Goal: Book appointment/travel/reservation

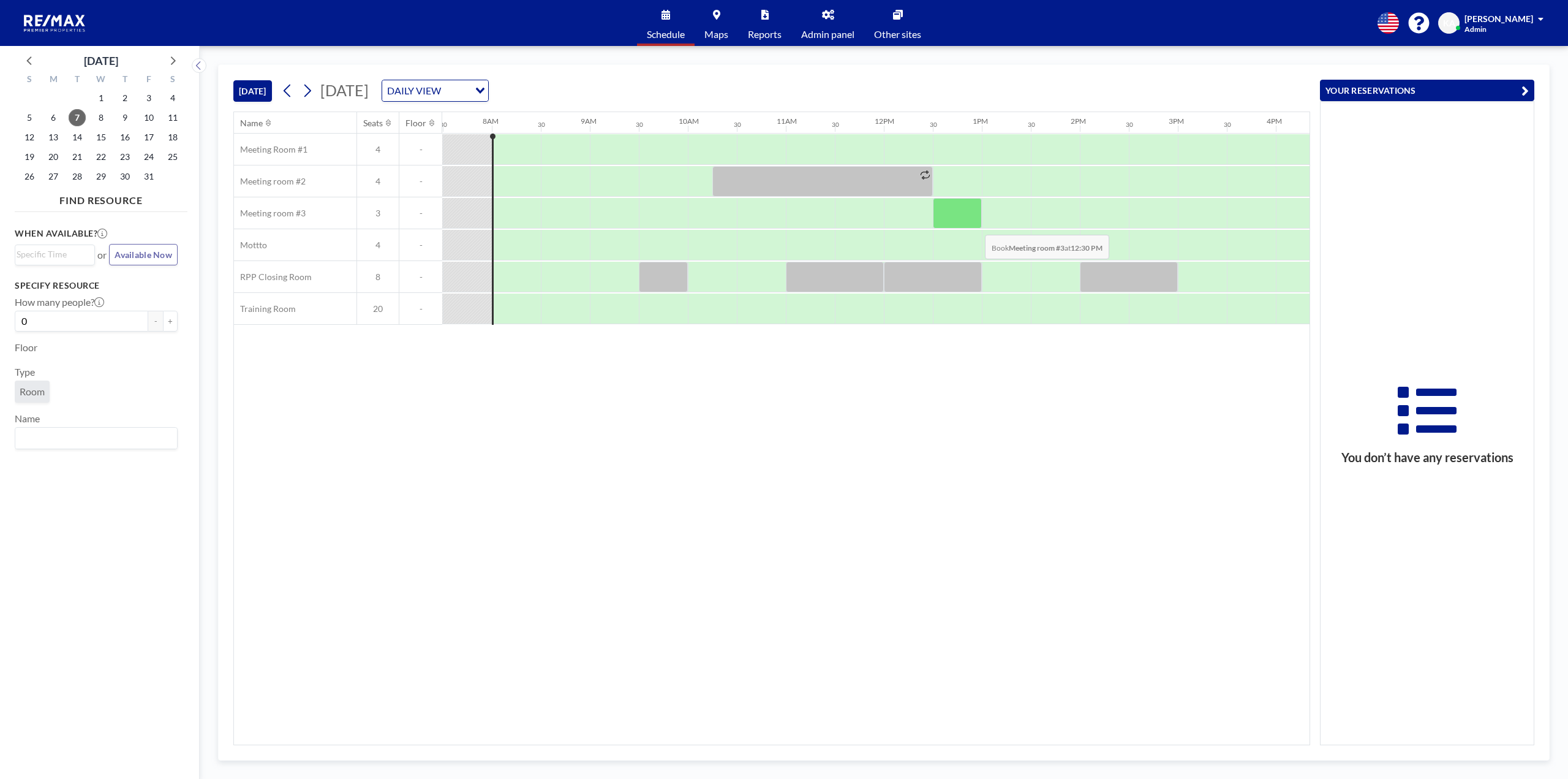
scroll to position [0, 735]
click at [662, 280] on div at bounding box center [663, 277] width 49 height 30
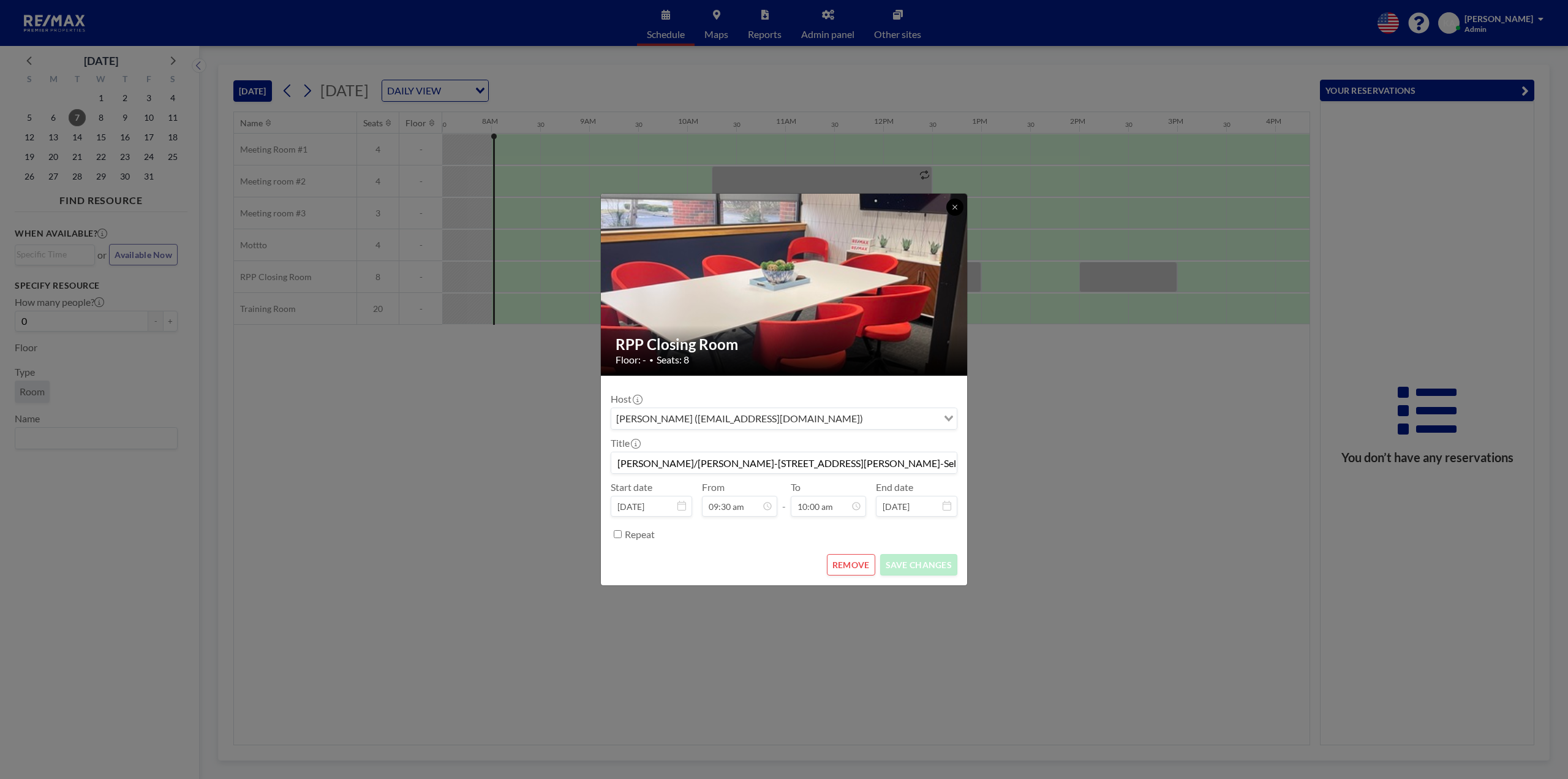
click at [954, 208] on icon at bounding box center [954, 206] width 4 height 4
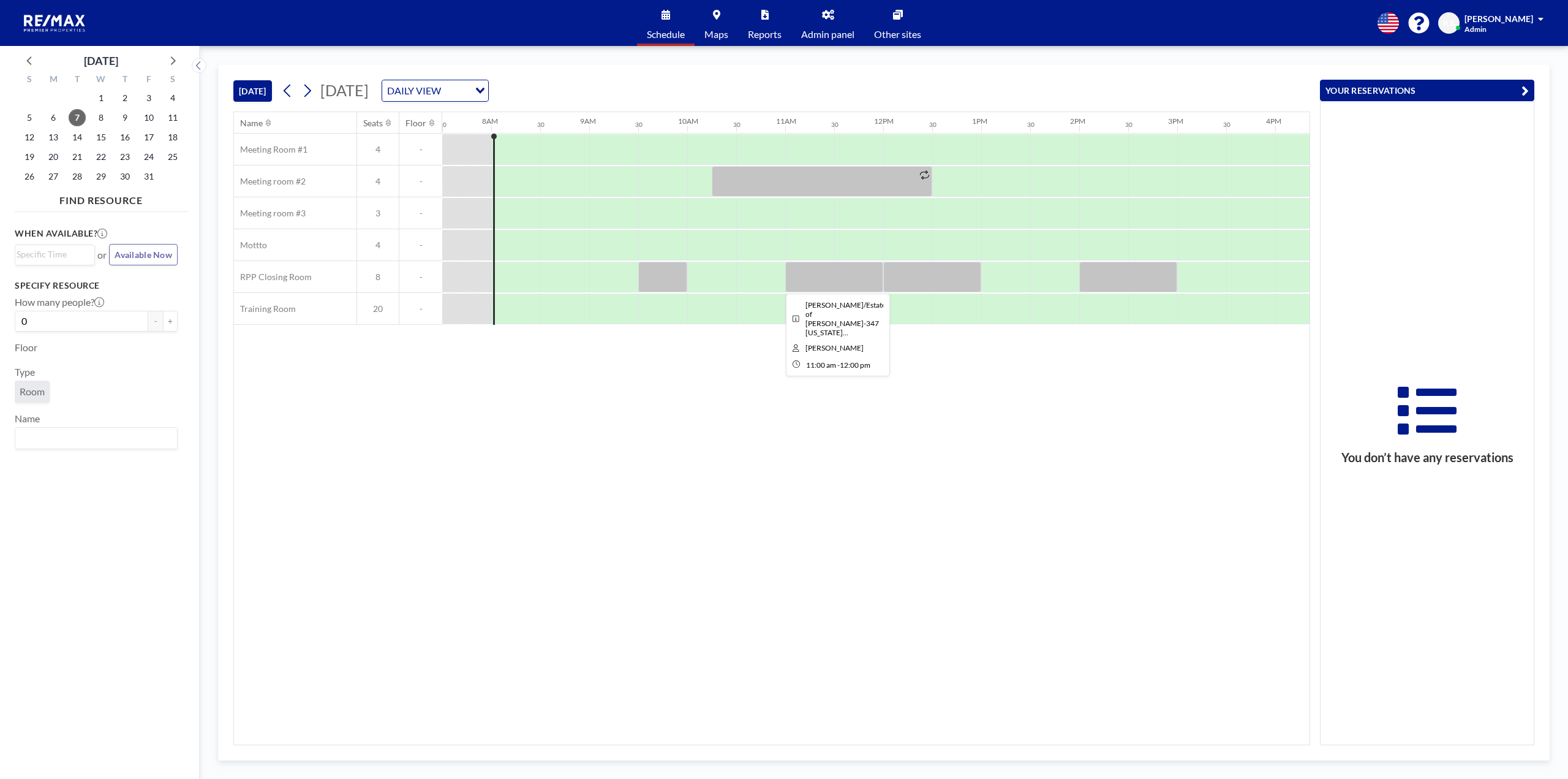
click at [817, 273] on div at bounding box center [834, 277] width 98 height 30
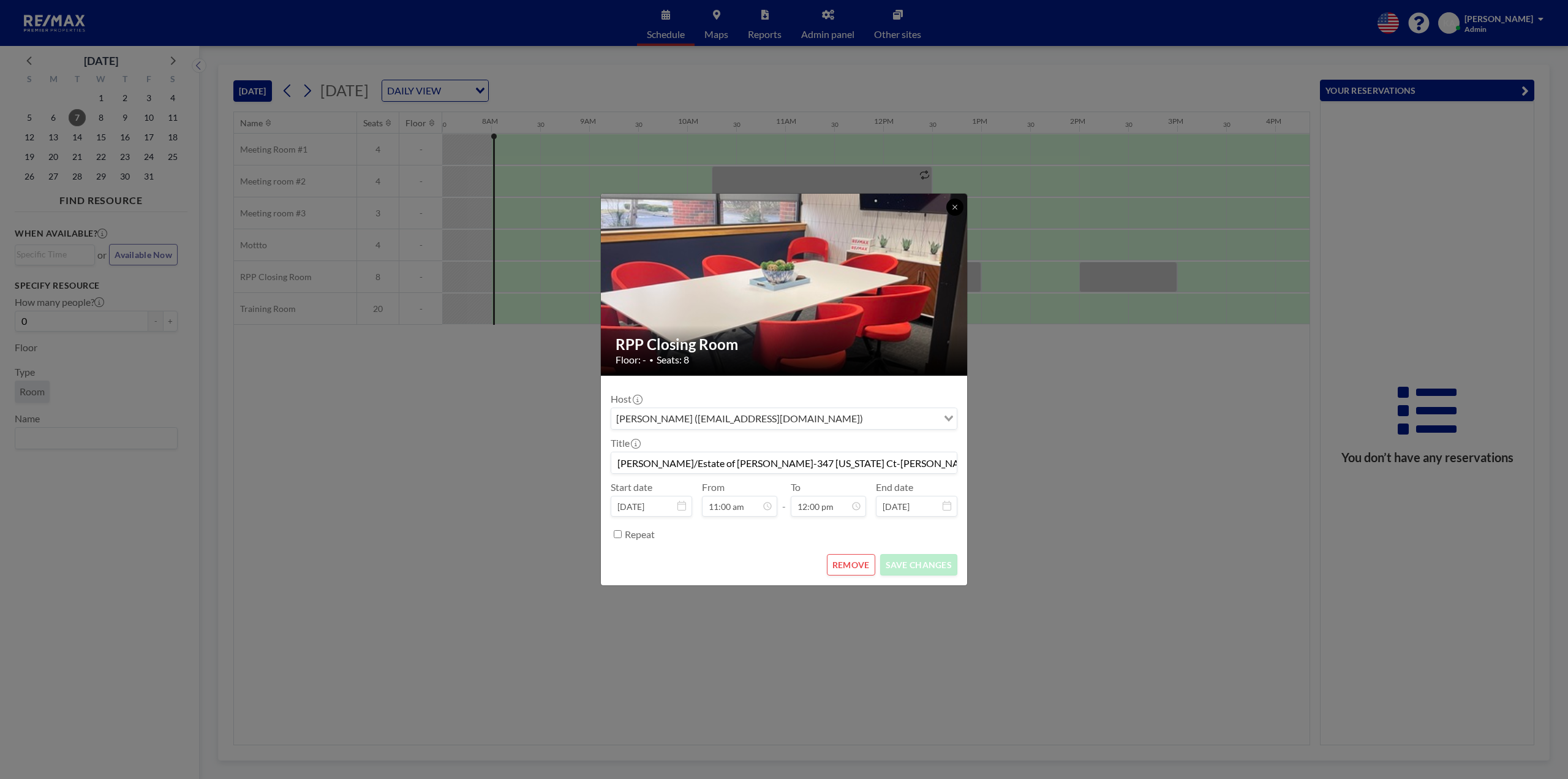
click at [950, 206] on button at bounding box center [955, 207] width 17 height 17
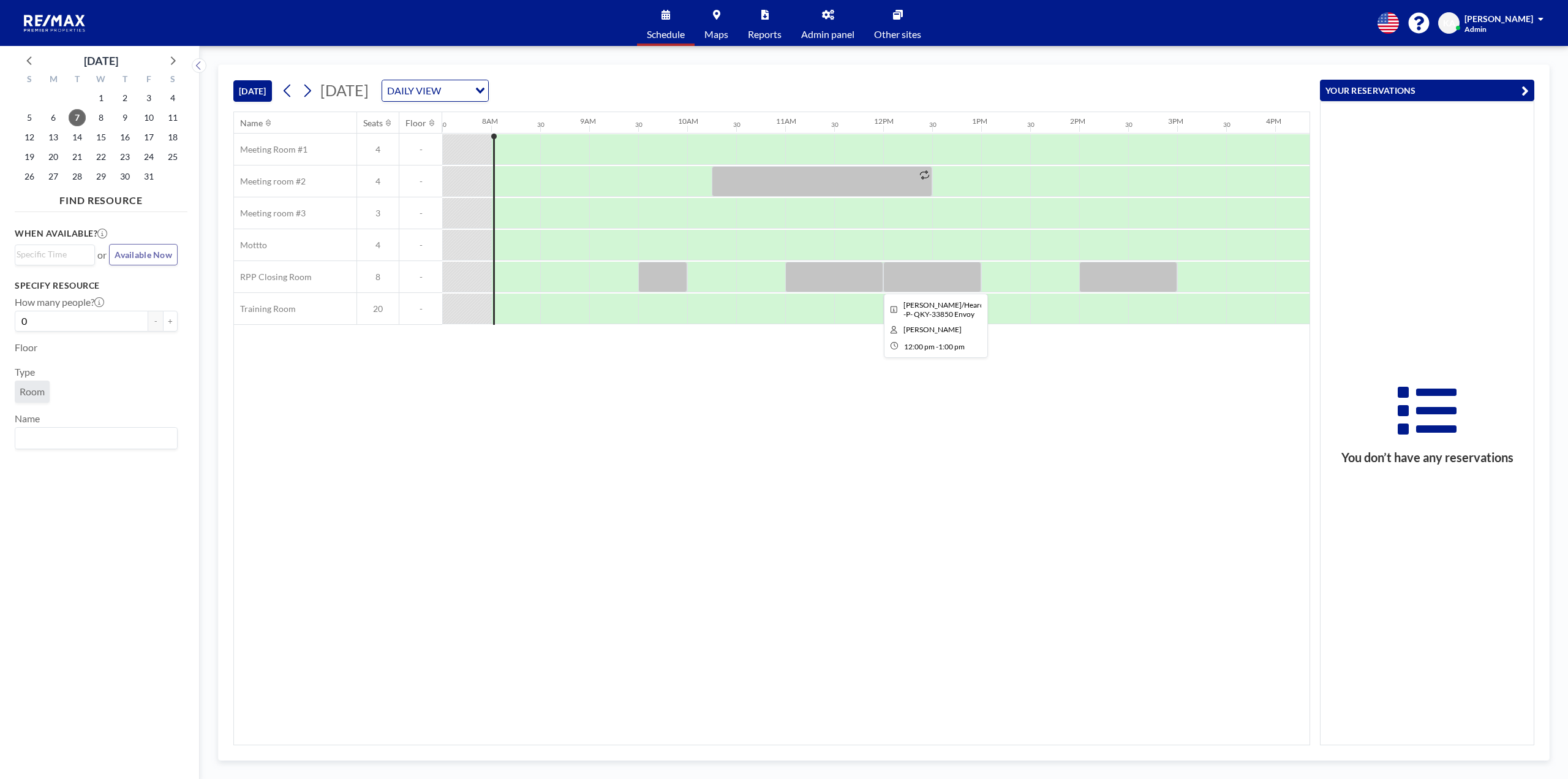
click at [938, 275] on div at bounding box center [932, 277] width 98 height 30
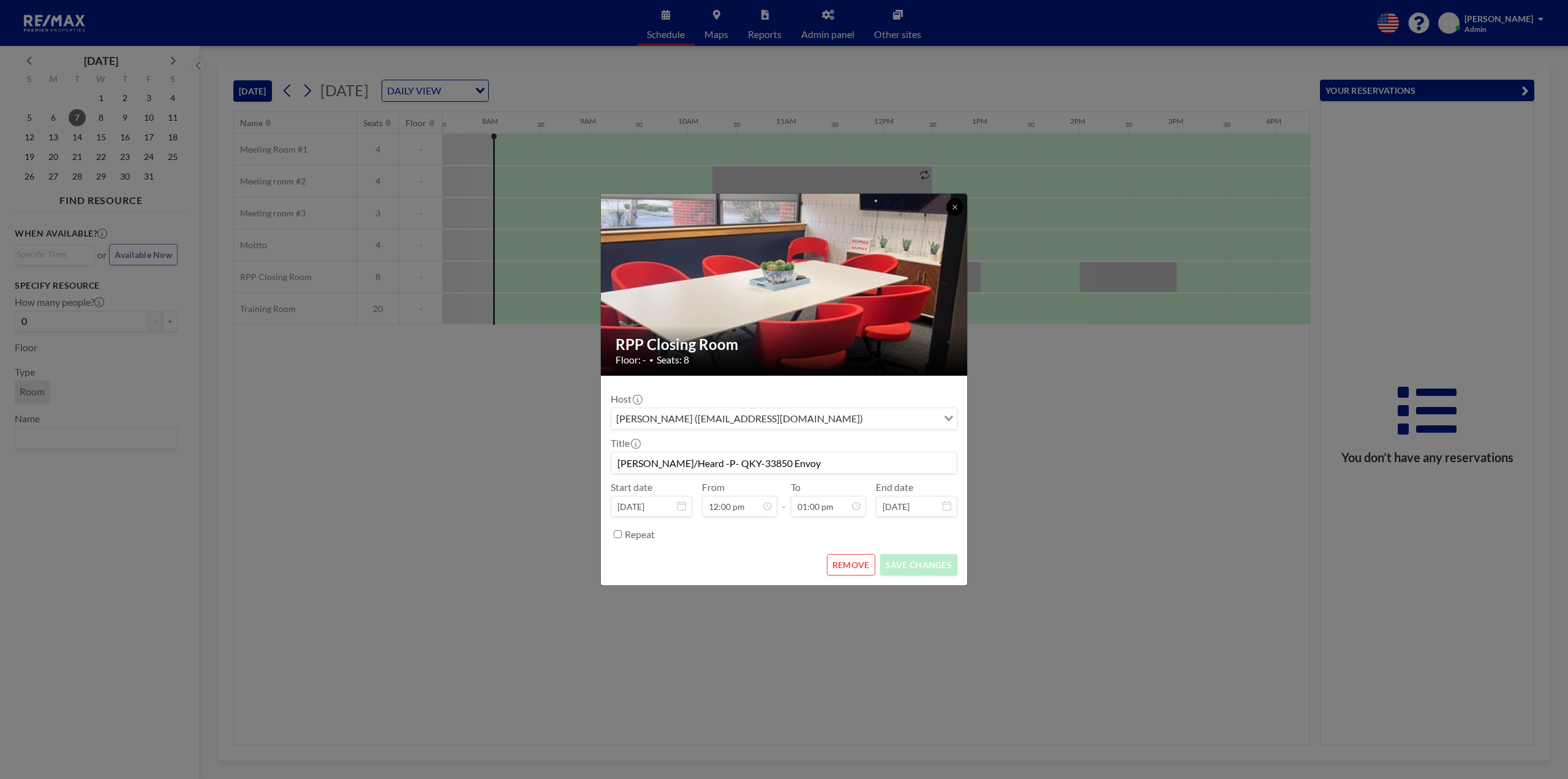
click at [957, 206] on icon at bounding box center [954, 207] width 8 height 8
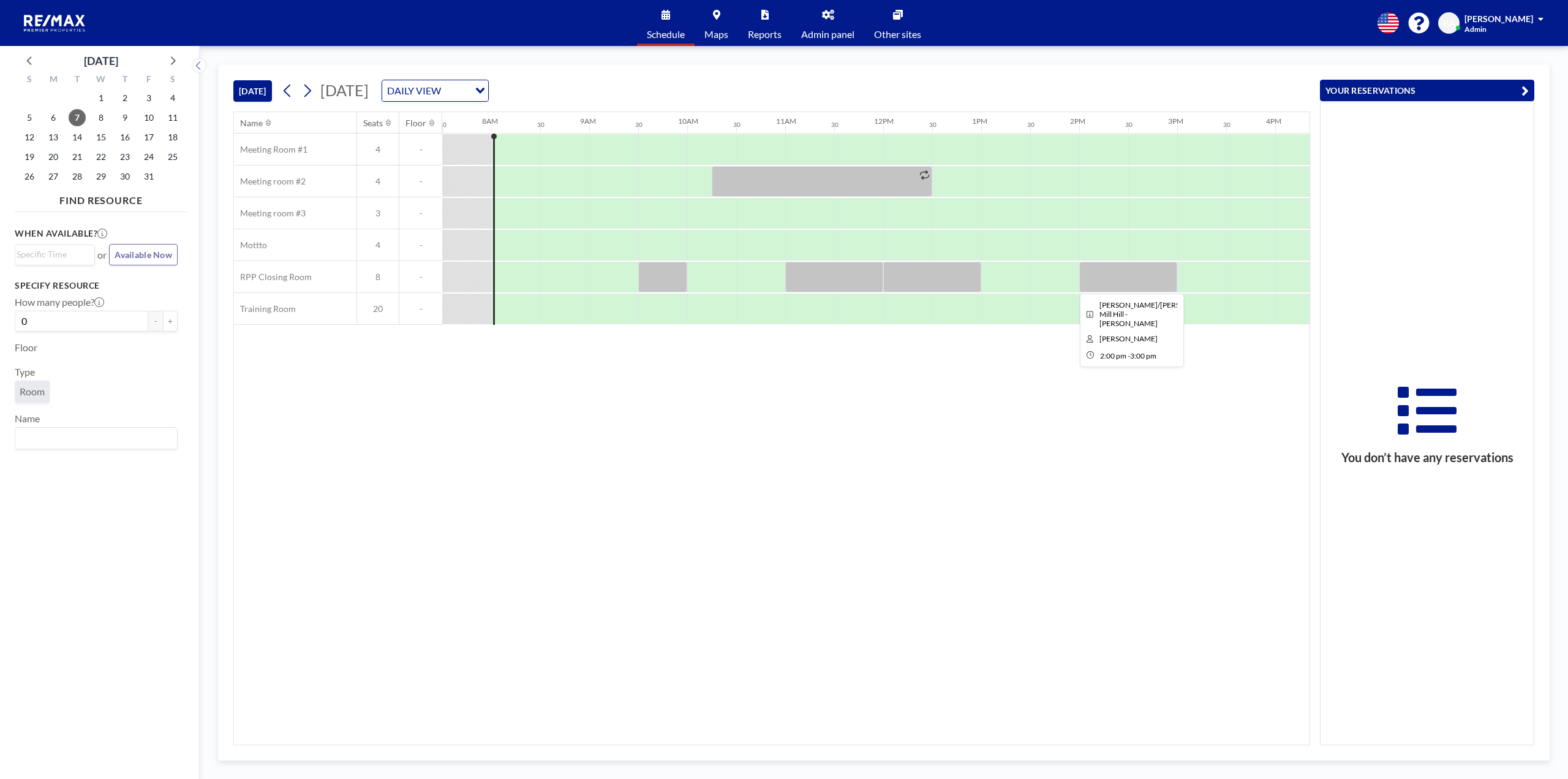
click at [1112, 285] on div at bounding box center [1128, 277] width 98 height 30
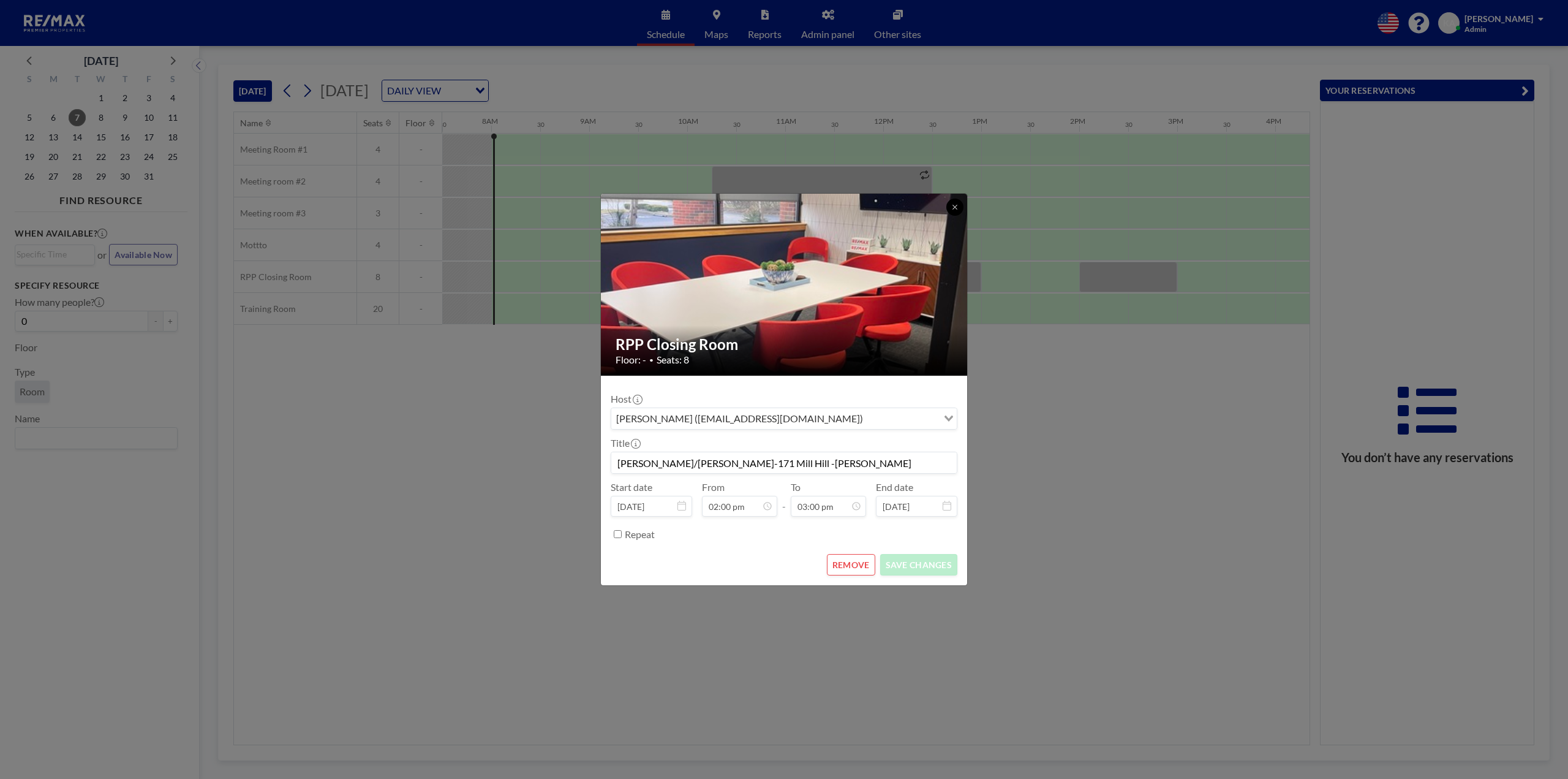
click at [954, 208] on icon at bounding box center [954, 206] width 4 height 4
